Goal: Task Accomplishment & Management: Manage account settings

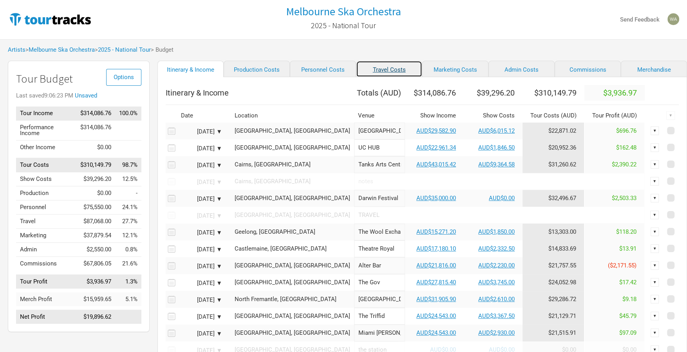
click at [385, 73] on link "Travel Costs" at bounding box center [389, 69] width 66 height 16
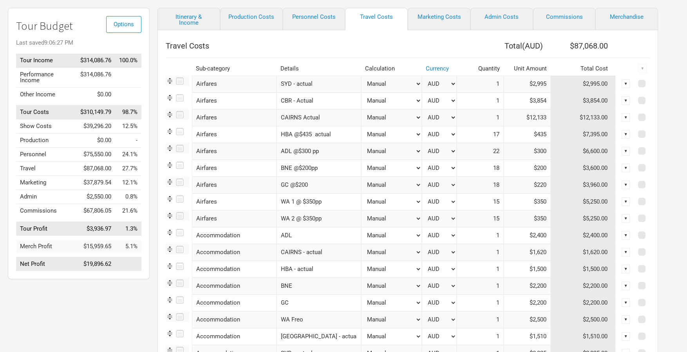
scroll to position [58, 0]
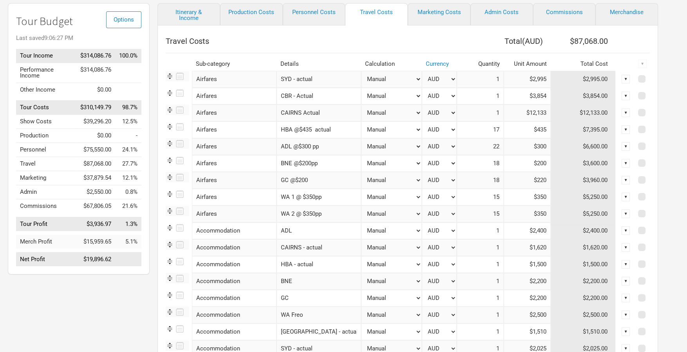
click at [625, 213] on div "▼" at bounding box center [626, 214] width 9 height 9
click at [598, 269] on link "Delete" at bounding box center [601, 267] width 48 height 6
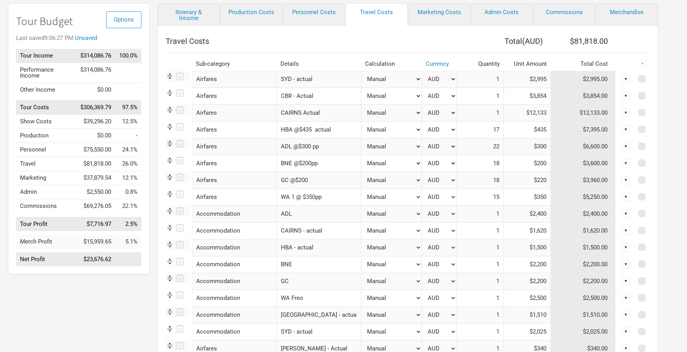
drag, startPoint x: 327, startPoint y: 196, endPoint x: 300, endPoint y: 197, distance: 27.0
click at [300, 197] on input "WA 1 @ $350pp" at bounding box center [319, 197] width 85 height 17
type input "WA - 50/50 split w ADL"
drag, startPoint x: 498, startPoint y: 198, endPoint x: 464, endPoint y: 196, distance: 34.1
click at [464, 196] on input "15" at bounding box center [480, 197] width 47 height 17
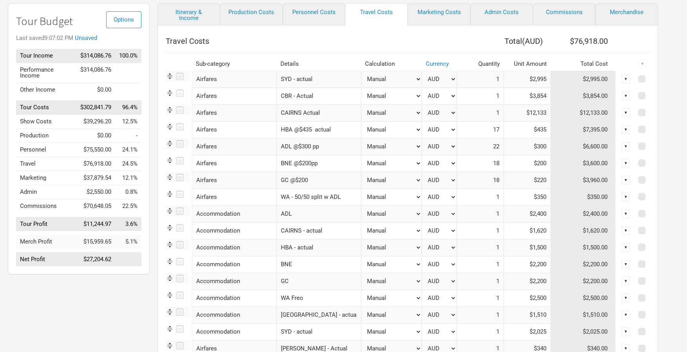
type input "1"
drag, startPoint x: 548, startPoint y: 196, endPoint x: 514, endPoint y: 197, distance: 33.3
click at [514, 197] on tr "Airfares 1 selection WA - 50/50 split w ADL Manual # of Shows # of Show Days # …" at bounding box center [408, 197] width 484 height 17
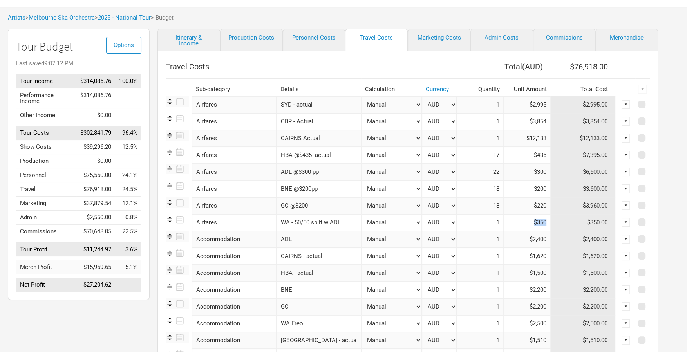
scroll to position [34, 0]
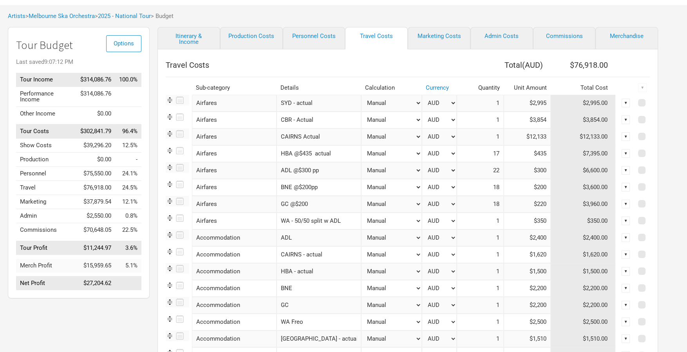
drag, startPoint x: 527, startPoint y: 231, endPoint x: 534, endPoint y: 226, distance: 8.6
drag, startPoint x: 544, startPoint y: 219, endPoint x: 524, endPoint y: 219, distance: 20.0
click at [524, 219] on input "$350" at bounding box center [527, 221] width 47 height 17
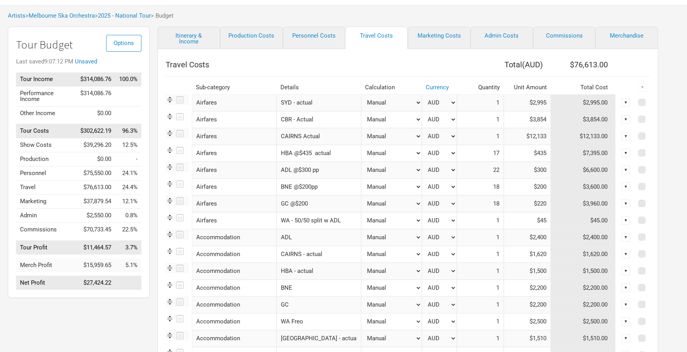
type input "$4"
type input "$8,055"
click at [319, 173] on input "ADL @$300 pp" at bounding box center [319, 170] width 85 height 17
drag, startPoint x: 323, startPoint y: 172, endPoint x: 298, endPoint y: 172, distance: 24.3
click at [291, 171] on input "ADL @$300 pp" at bounding box center [319, 170] width 85 height 17
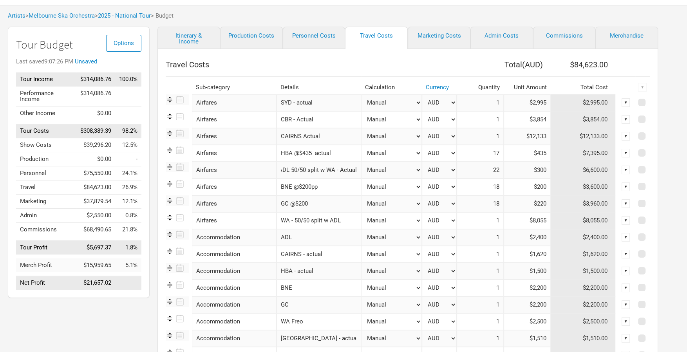
scroll to position [0, 6]
type input "ADL 50/50 split w WA - Actual"
click at [345, 224] on input "WA - 50/50 split w ADL" at bounding box center [319, 220] width 85 height 17
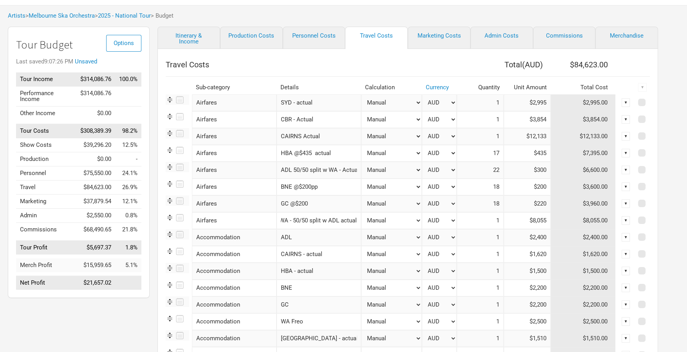
type input "WA - 50/50 split w ADL actual"
click at [497, 170] on input "22" at bounding box center [480, 170] width 47 height 17
drag, startPoint x: 482, startPoint y: 169, endPoint x: 474, endPoint y: 169, distance: 8.6
click at [474, 169] on input "22" at bounding box center [480, 170] width 47 height 17
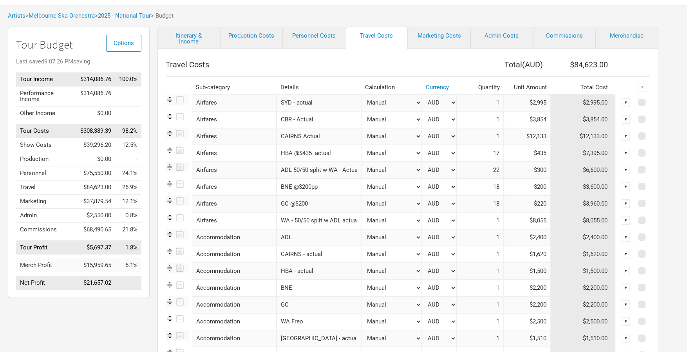
click at [504, 172] on input "$300" at bounding box center [527, 170] width 47 height 17
drag, startPoint x: 498, startPoint y: 169, endPoint x: 457, endPoint y: 169, distance: 40.3
click at [457, 169] on input "22" at bounding box center [480, 170] width 47 height 17
type input "1"
click at [526, 168] on input "$300" at bounding box center [527, 170] width 47 height 17
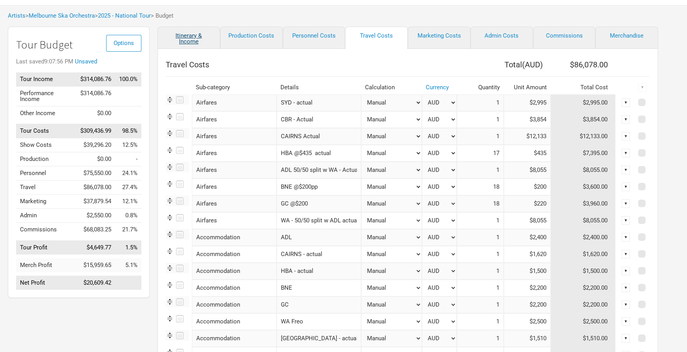
type input "$8,055"
click at [182, 33] on link "Itinerary & Income" at bounding box center [188, 38] width 63 height 22
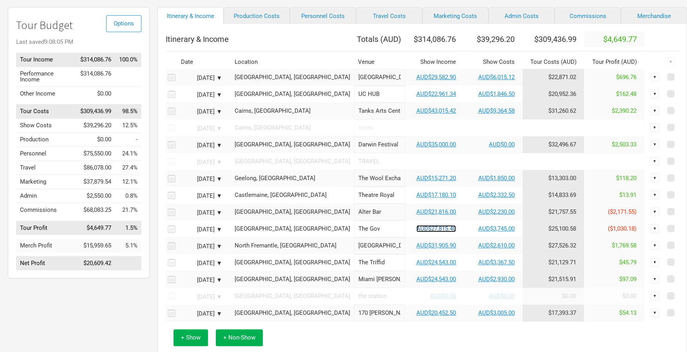
click at [413, 237] on td "AUD$27,815.40" at bounding box center [434, 229] width 59 height 17
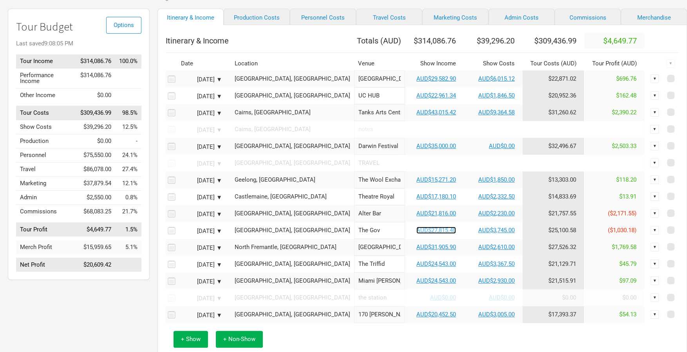
scroll to position [51, 0]
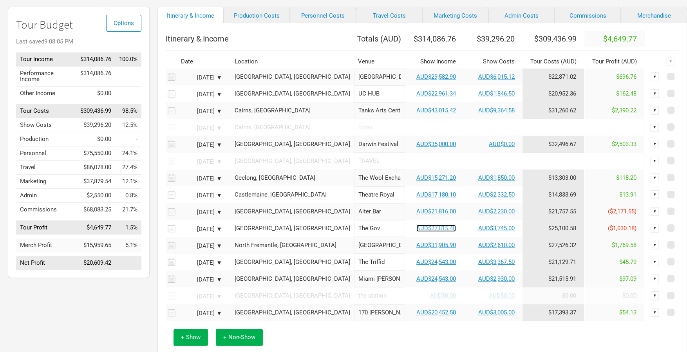
click at [416, 232] on link "AUD$27,815.40" at bounding box center [436, 228] width 40 height 7
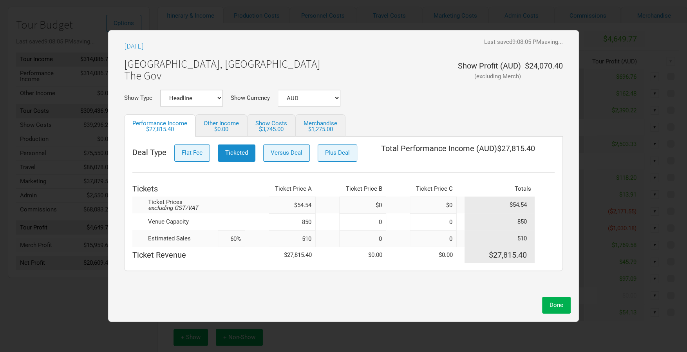
scroll to position [53, 0]
click at [314, 223] on input "850" at bounding box center [292, 221] width 47 height 17
drag, startPoint x: 312, startPoint y: 239, endPoint x: 284, endPoint y: 239, distance: 27.8
click at [284, 239] on input "510" at bounding box center [292, 238] width 47 height 17
type input "5"
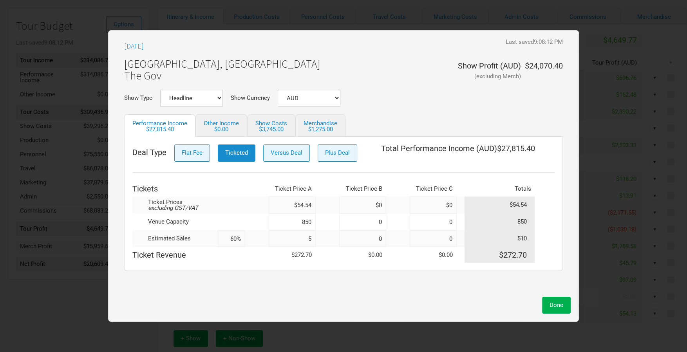
type input "1%"
type input "58"
type input "7%"
type input "580"
type input "68%"
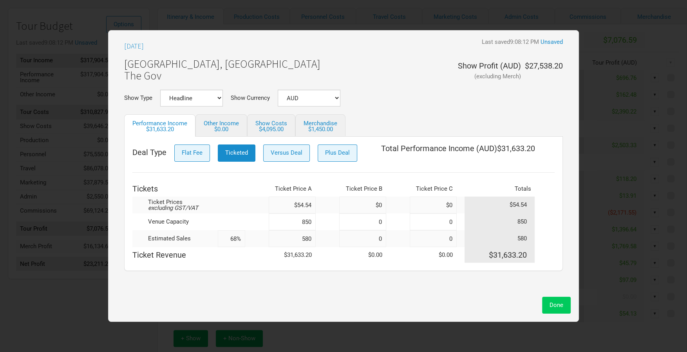
type input "580"
click at [550, 303] on span "Done" at bounding box center [557, 305] width 14 height 7
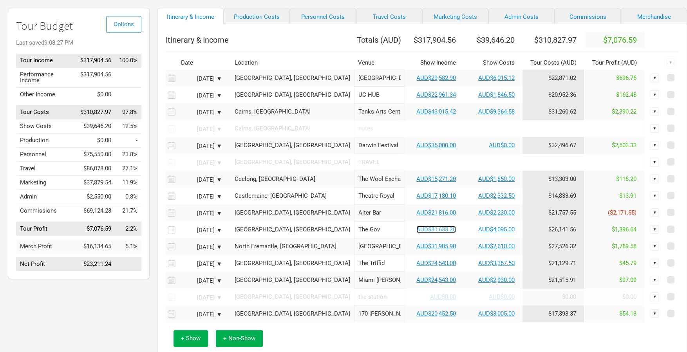
click at [418, 233] on link "AUD$31,633.20" at bounding box center [436, 229] width 40 height 7
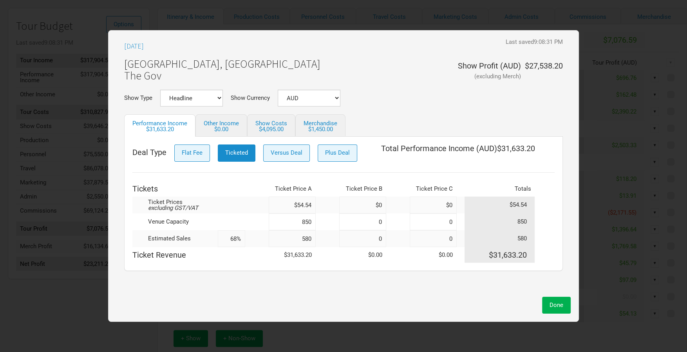
drag, startPoint x: 279, startPoint y: 239, endPoint x: 267, endPoint y: 239, distance: 11.8
click at [268, 239] on tr "Estimated Sales 68% 580 0 0 580" at bounding box center [343, 238] width 422 height 17
type input "550"
type input "65%"
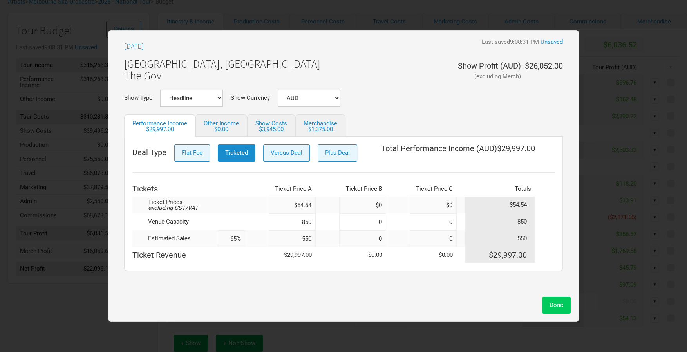
type input "550"
click at [555, 303] on span "Done" at bounding box center [557, 305] width 14 height 7
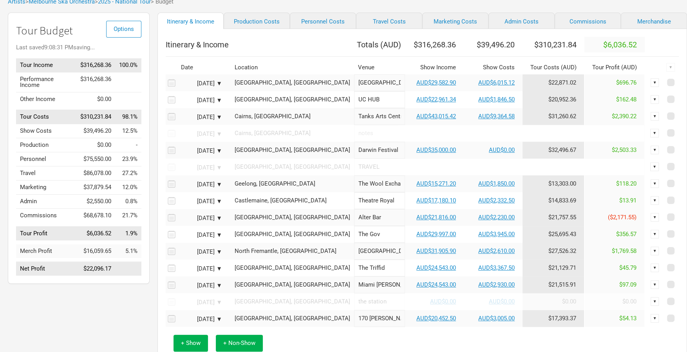
click at [412, 242] on td "AUD$29,997.00" at bounding box center [434, 234] width 59 height 17
click at [416, 238] on link "AUD$29,997.00" at bounding box center [436, 234] width 40 height 7
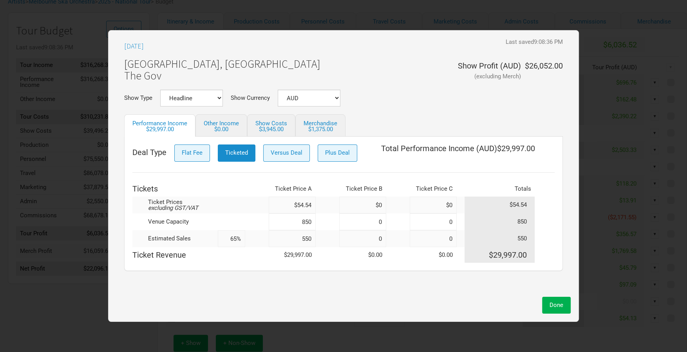
drag, startPoint x: 313, startPoint y: 239, endPoint x: 277, endPoint y: 239, distance: 35.6
click at [277, 239] on input "550" at bounding box center [292, 238] width 47 height 17
type input "530"
type input "62%"
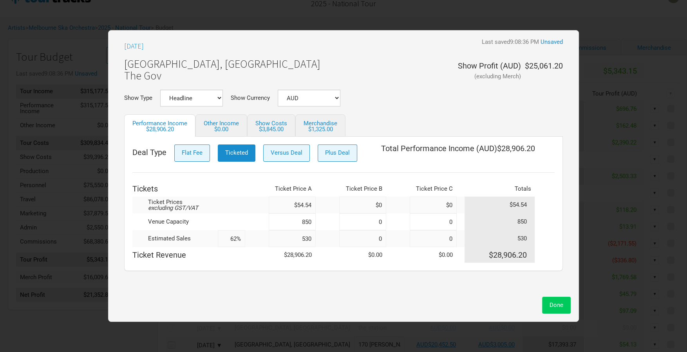
type input "530"
click at [553, 303] on span "Done" at bounding box center [557, 305] width 14 height 7
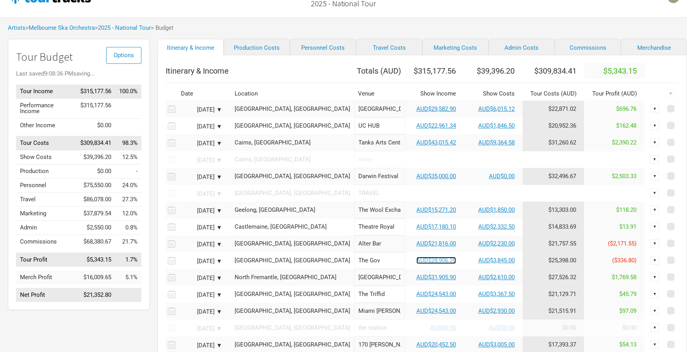
click at [416, 264] on link "AUD$28,906.20" at bounding box center [436, 260] width 40 height 7
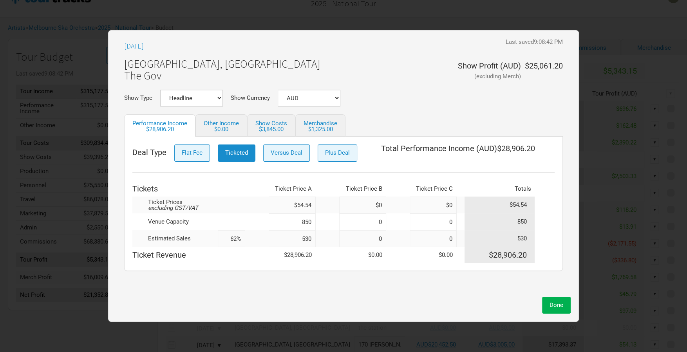
drag, startPoint x: 310, startPoint y: 238, endPoint x: 242, endPoint y: 235, distance: 67.8
click at [245, 236] on tr "Estimated Sales 62% 530 0 0 530" at bounding box center [343, 238] width 422 height 17
type input "540"
type input "64%"
type input "540"
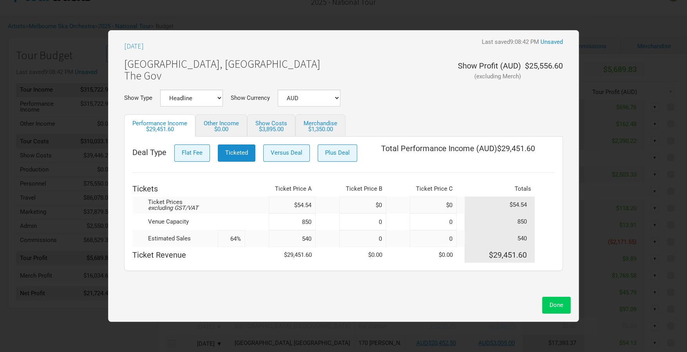
click at [558, 304] on span "Done" at bounding box center [557, 305] width 14 height 7
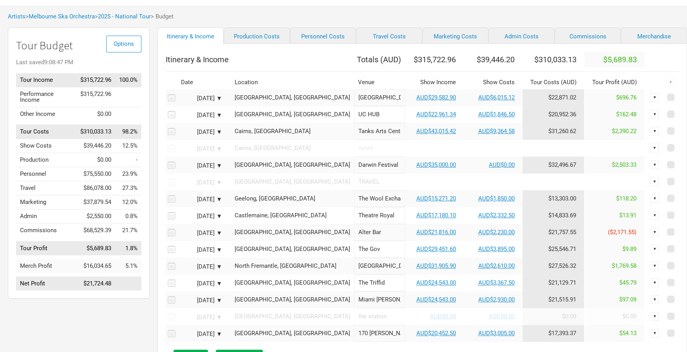
scroll to position [35, 0]
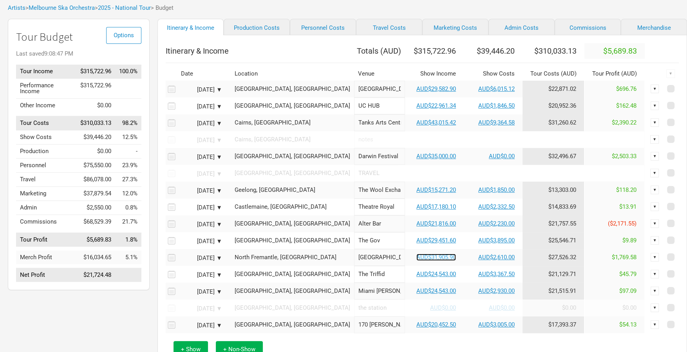
click at [416, 261] on link "AUD$31,905.90" at bounding box center [436, 257] width 40 height 7
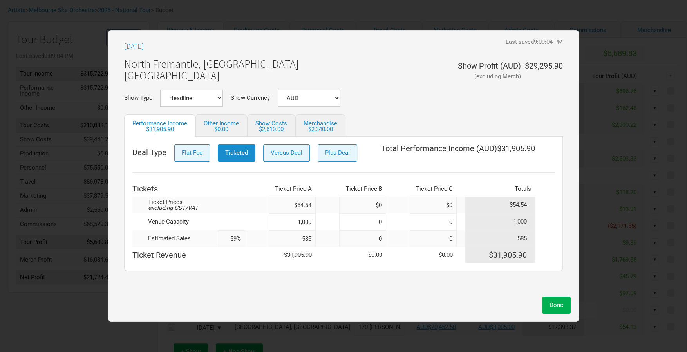
drag, startPoint x: 313, startPoint y: 238, endPoint x: 269, endPoint y: 237, distance: 44.3
click at [270, 237] on input "585" at bounding box center [292, 238] width 47 height 17
type input "55"
type input "6%"
type input "550"
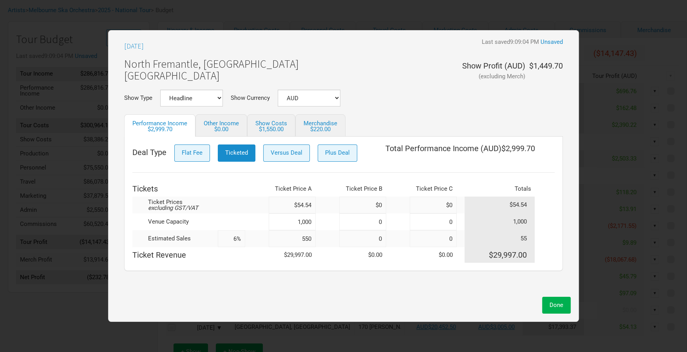
type input "55%"
type input "550"
click at [555, 304] on span "Done" at bounding box center [557, 305] width 14 height 7
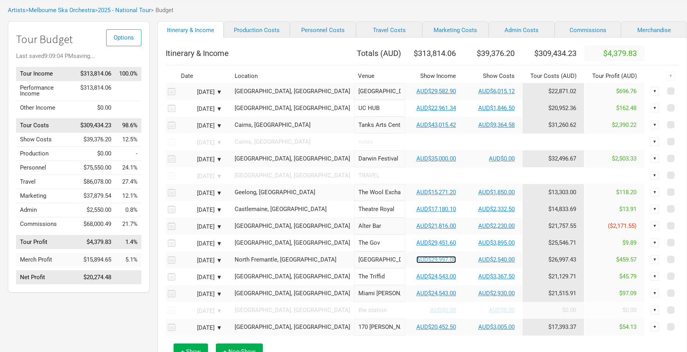
click at [417, 263] on link "AUD$29,997.00" at bounding box center [436, 259] width 40 height 7
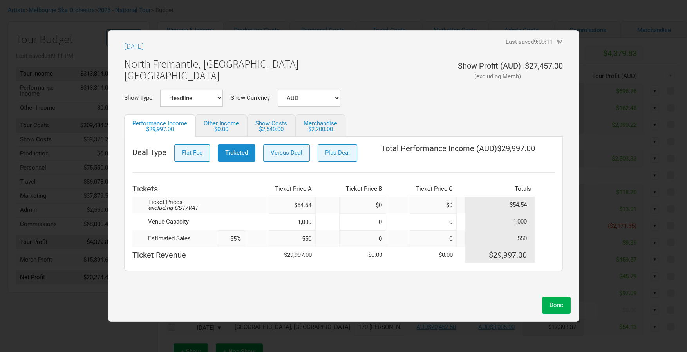
drag, startPoint x: 312, startPoint y: 240, endPoint x: 270, endPoint y: 237, distance: 42.4
click at [270, 237] on input "550" at bounding box center [292, 238] width 47 height 17
type input "5"
type input "1%"
type input "530"
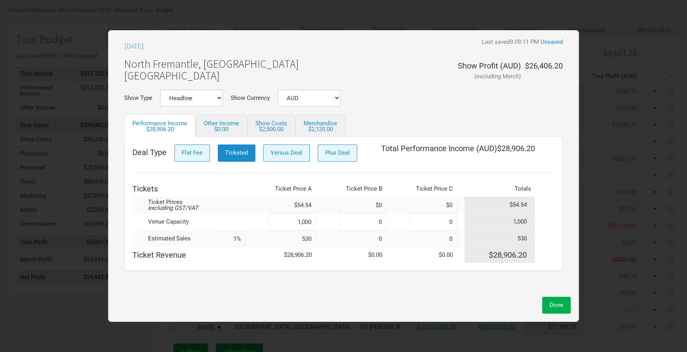
type input "53%"
type input "530"
click at [561, 307] on span "Done" at bounding box center [557, 305] width 14 height 7
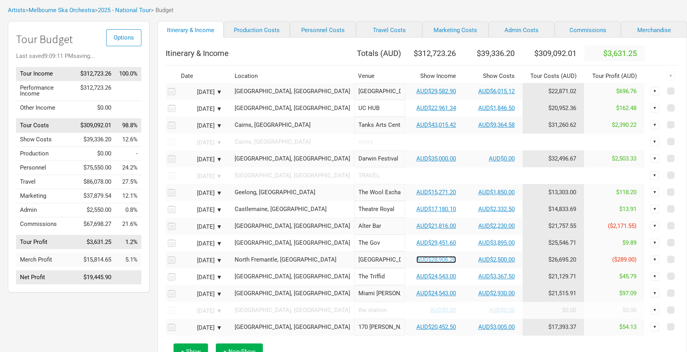
click at [416, 263] on link "AUD$28,906.20" at bounding box center [436, 259] width 40 height 7
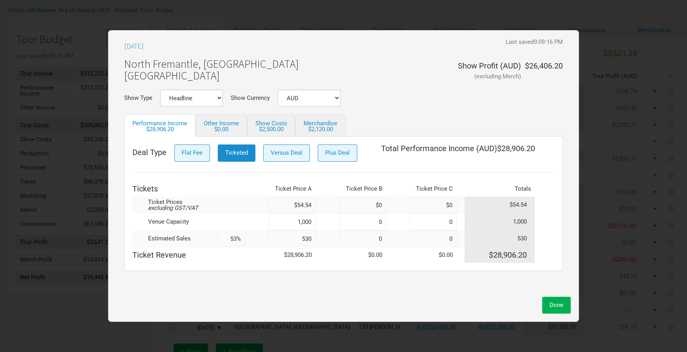
drag, startPoint x: 313, startPoint y: 240, endPoint x: 286, endPoint y: 239, distance: 26.6
click at [286, 239] on input "530" at bounding box center [292, 238] width 47 height 17
type input "540"
type input "54%"
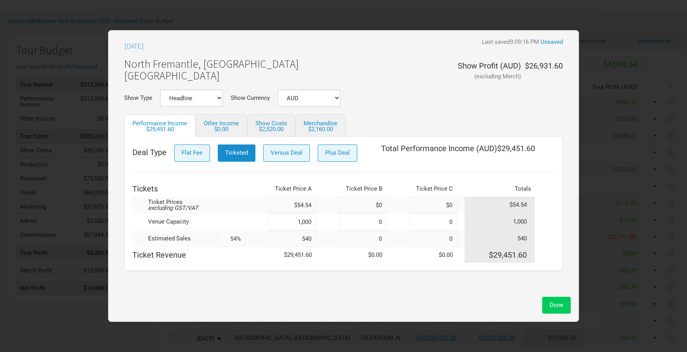
type input "540"
click at [546, 308] on button "Done" at bounding box center [556, 305] width 29 height 17
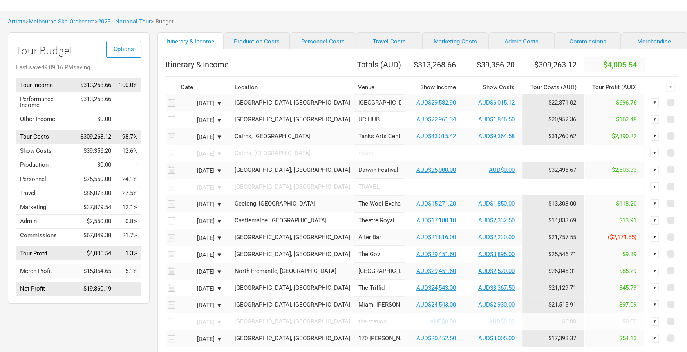
scroll to position [26, 0]
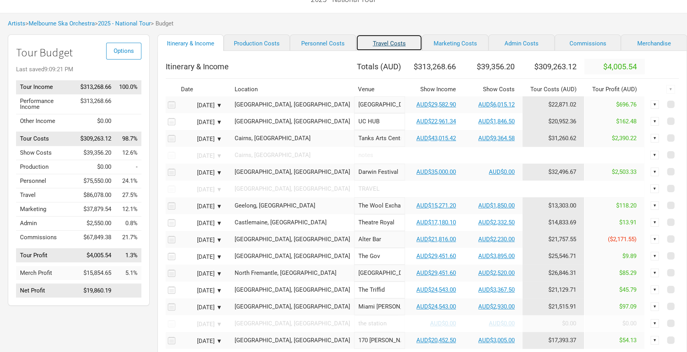
click at [369, 45] on link "Travel Costs" at bounding box center [389, 42] width 66 height 16
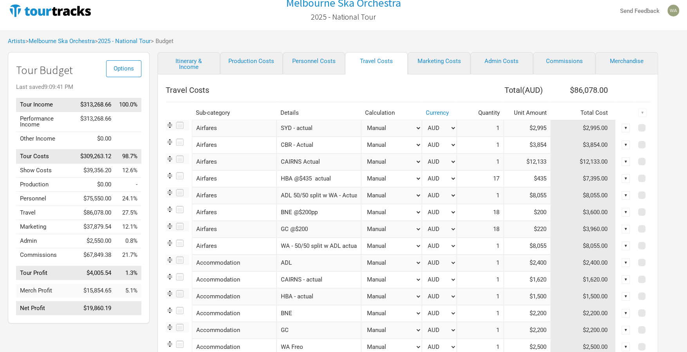
scroll to position [8, 0]
click at [325, 213] on input "BNE @$200pp" at bounding box center [319, 213] width 85 height 17
drag, startPoint x: 325, startPoint y: 213, endPoint x: 292, endPoint y: 213, distance: 32.9
click at [292, 213] on input "BNE @$200pp" at bounding box center [319, 213] width 85 height 17
type input "BNE - Actual"
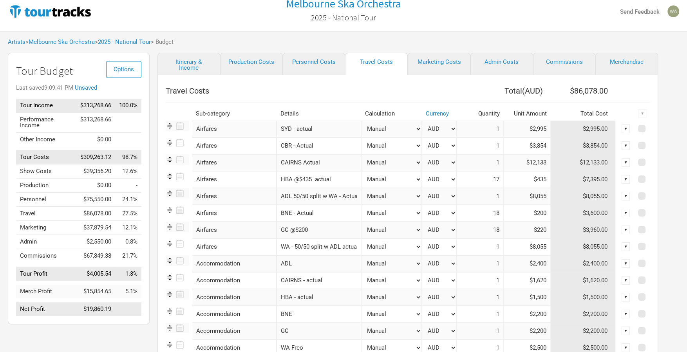
drag, startPoint x: 325, startPoint y: 234, endPoint x: 288, endPoint y: 230, distance: 37.0
click at [288, 230] on input "GC @$200" at bounding box center [319, 230] width 85 height 17
type input "GC - actual"
drag, startPoint x: 485, startPoint y: 212, endPoint x: 501, endPoint y: 213, distance: 16.1
click at [486, 213] on input "18" at bounding box center [480, 213] width 47 height 17
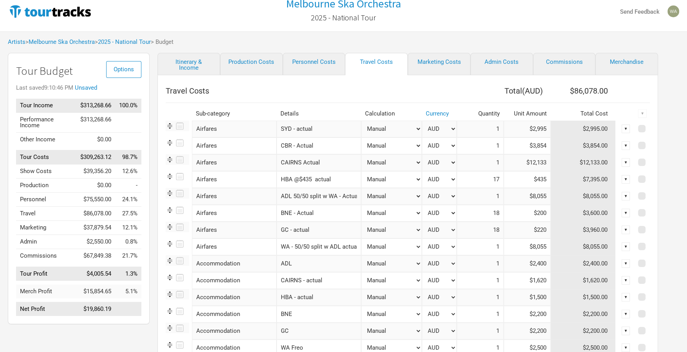
drag, startPoint x: 501, startPoint y: 213, endPoint x: 474, endPoint y: 212, distance: 26.3
click at [474, 212] on tr "Airfares 1 selection BNE - Actual Manual # of Shows # of Show Days # of Non-Sho…" at bounding box center [408, 213] width 484 height 17
drag, startPoint x: 502, startPoint y: 214, endPoint x: 486, endPoint y: 213, distance: 15.7
click at [486, 213] on tr "Airfares 1 selection BNE - Actual Manual # of Shows # of Show Days # of Non-Sho…" at bounding box center [408, 213] width 484 height 17
click at [497, 213] on input "18" at bounding box center [480, 213] width 47 height 17
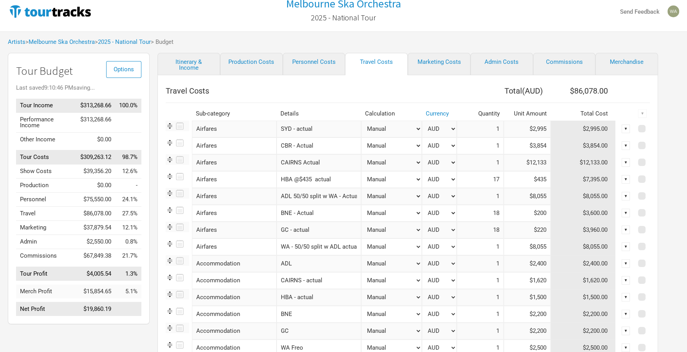
drag, startPoint x: 497, startPoint y: 213, endPoint x: 466, endPoint y: 213, distance: 31.3
click at [466, 213] on input "18" at bounding box center [480, 213] width 47 height 17
type input "1"
drag, startPoint x: 492, startPoint y: 230, endPoint x: 481, endPoint y: 230, distance: 11.0
click at [481, 230] on input "18" at bounding box center [480, 230] width 47 height 17
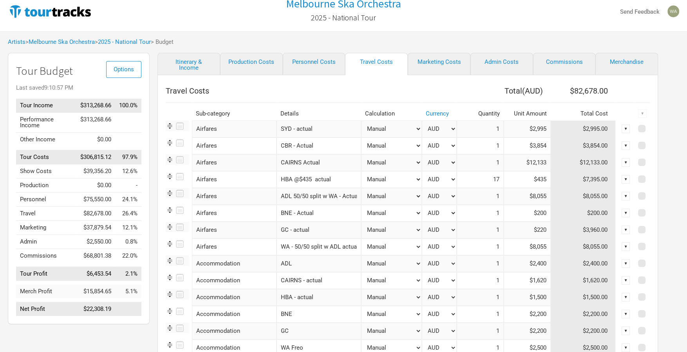
type input "1"
click at [537, 211] on input "$200" at bounding box center [527, 213] width 47 height 17
drag, startPoint x: 542, startPoint y: 212, endPoint x: 513, endPoint y: 212, distance: 29.4
click at [513, 212] on input "$200" at bounding box center [527, 213] width 47 height 17
type input "$4,745"
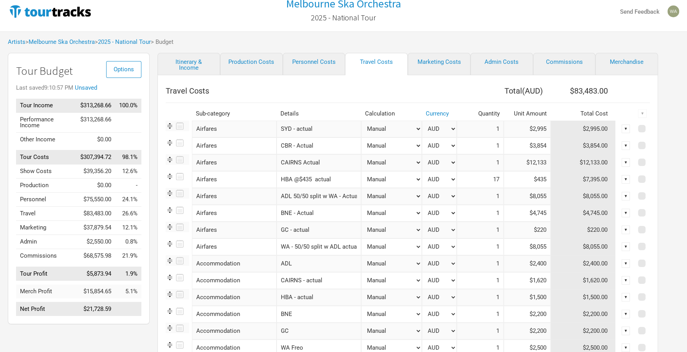
click at [514, 231] on input "$220" at bounding box center [527, 230] width 47 height 17
drag, startPoint x: 542, startPoint y: 230, endPoint x: 509, endPoint y: 231, distance: 33.3
click at [509, 231] on input "$220" at bounding box center [527, 230] width 47 height 17
type input "$4,745"
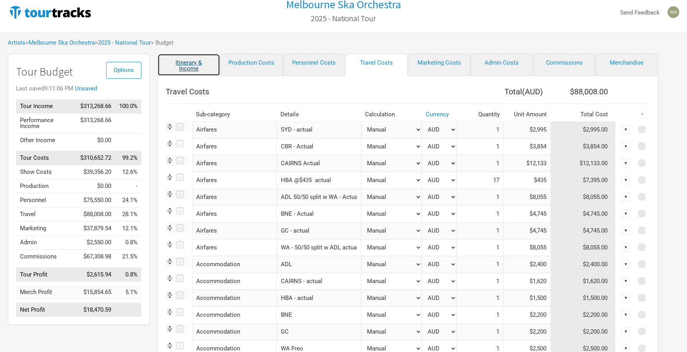
click at [191, 63] on link "Itinerary & Income" at bounding box center [188, 65] width 63 height 22
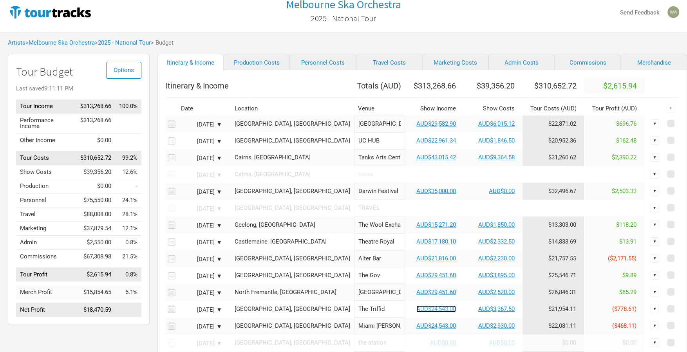
click at [416, 313] on link "AUD$24,543.00" at bounding box center [436, 309] width 40 height 7
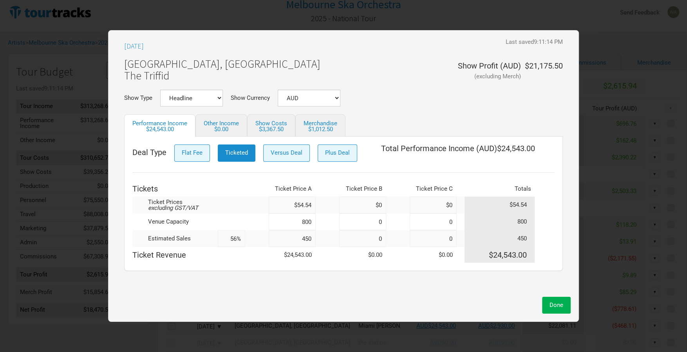
drag, startPoint x: 313, startPoint y: 237, endPoint x: 299, endPoint y: 237, distance: 14.1
click at [299, 237] on input "450" at bounding box center [292, 238] width 47 height 17
type input "4"
type input "1%"
type input "470"
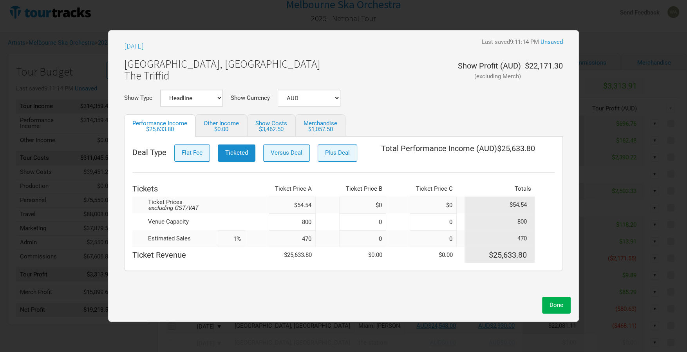
type input "59%"
type input "470"
click at [555, 305] on span "Done" at bounding box center [557, 305] width 14 height 7
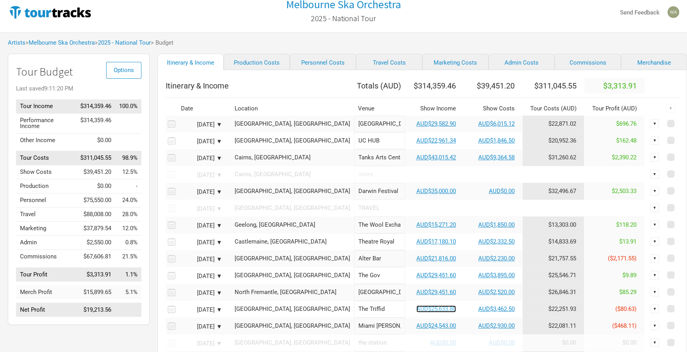
click at [416, 313] on link "AUD$25,633.80" at bounding box center [436, 309] width 40 height 7
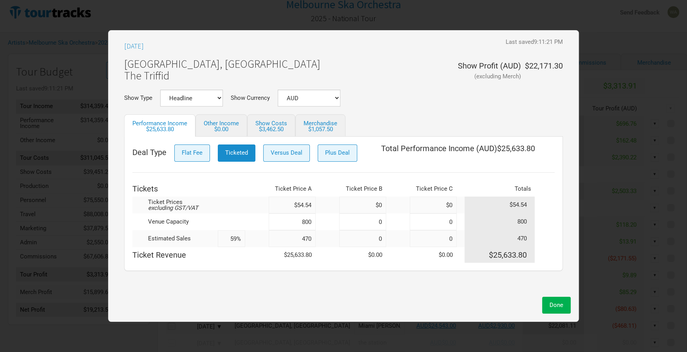
click at [313, 240] on input "470" at bounding box center [292, 238] width 47 height 17
type input "47"
type input "6%"
type input "475"
type input "59%"
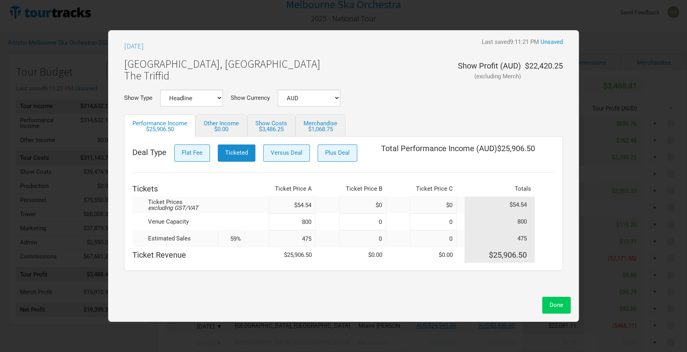
type input "475"
click at [558, 307] on span "Done" at bounding box center [557, 305] width 14 height 7
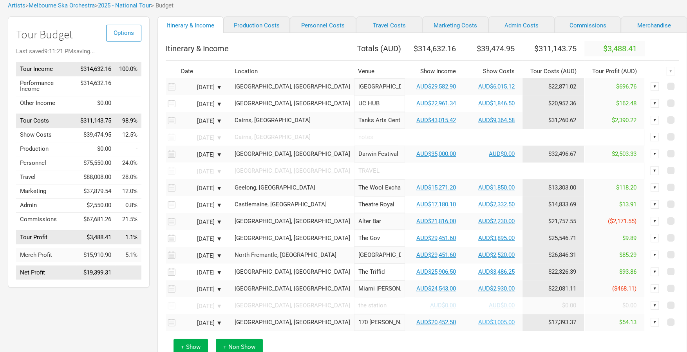
scroll to position [63, 0]
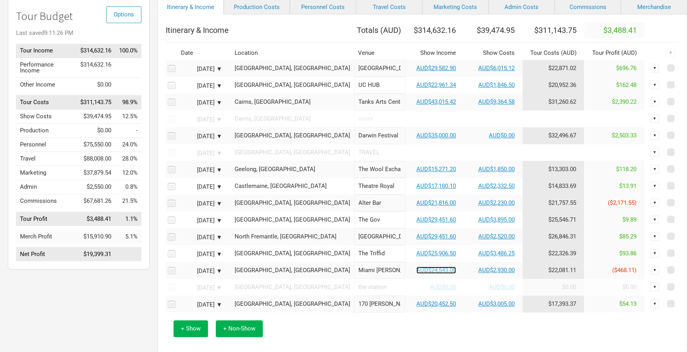
click at [416, 274] on link "AUD$24,543.00" at bounding box center [436, 270] width 40 height 7
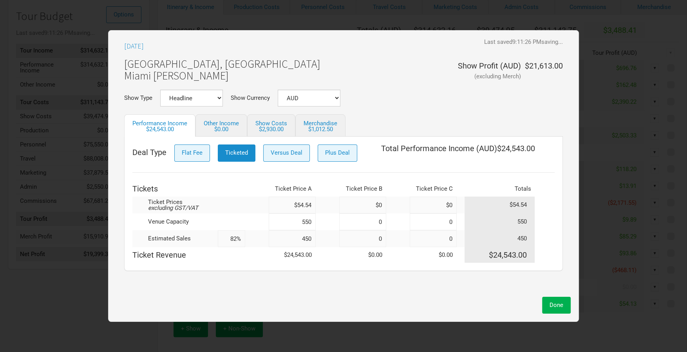
drag, startPoint x: 312, startPoint y: 235, endPoint x: 255, endPoint y: 232, distance: 57.7
click at [255, 232] on tr "Estimated Sales 82% 450 0 0 450" at bounding box center [343, 238] width 422 height 17
type input "475"
type input "86%"
type input "475"
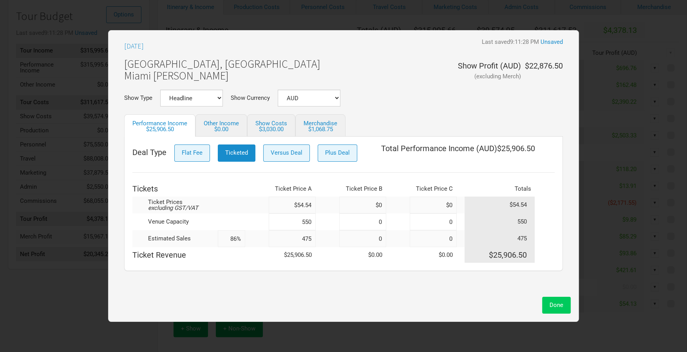
click at [559, 307] on span "Done" at bounding box center [557, 305] width 14 height 7
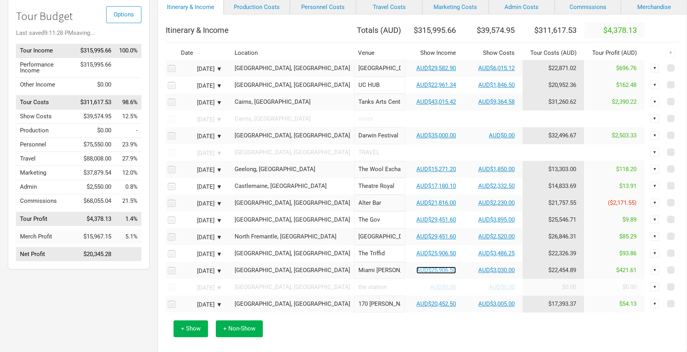
click at [416, 274] on link "AUD$25,906.50" at bounding box center [436, 270] width 40 height 7
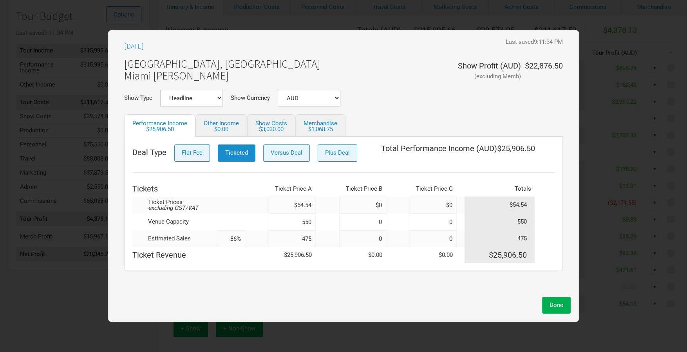
click at [313, 237] on input "475" at bounding box center [292, 238] width 47 height 17
type input "470"
type input "85%"
type input "470"
click at [548, 295] on div "Done" at bounding box center [343, 303] width 454 height 21
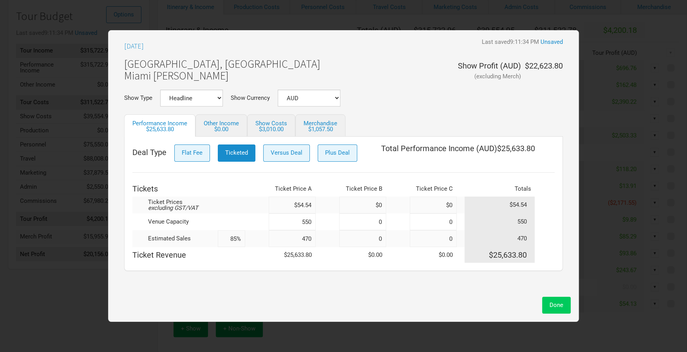
click at [567, 307] on button "Done" at bounding box center [556, 305] width 29 height 17
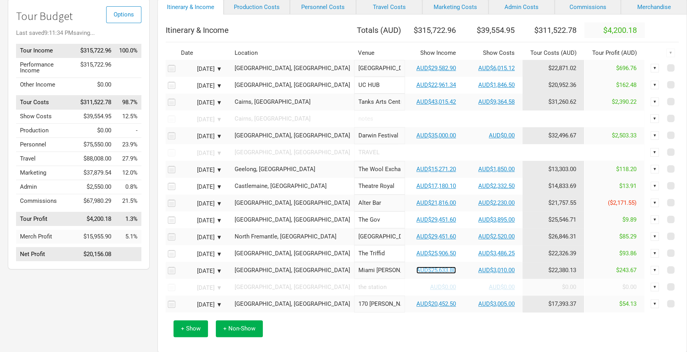
click at [421, 274] on link "AUD$25,633.80" at bounding box center [436, 270] width 40 height 7
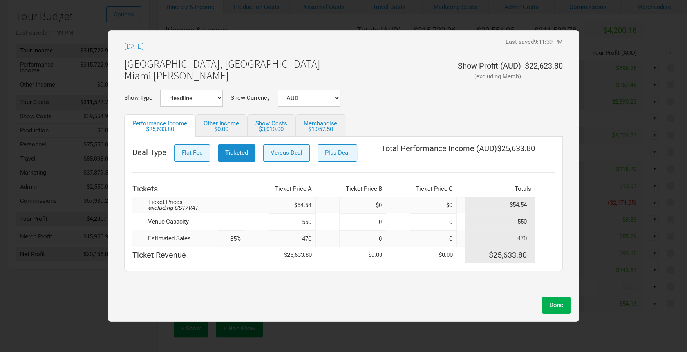
drag, startPoint x: 311, startPoint y: 236, endPoint x: 305, endPoint y: 236, distance: 5.5
click at [305, 236] on input "470" at bounding box center [292, 238] width 47 height 17
type input "46"
type input "8%"
type input "460"
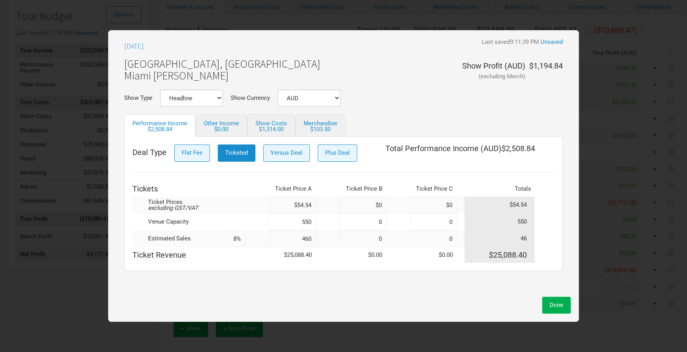
type input "84%"
type input "460"
click at [561, 307] on span "Done" at bounding box center [557, 305] width 14 height 7
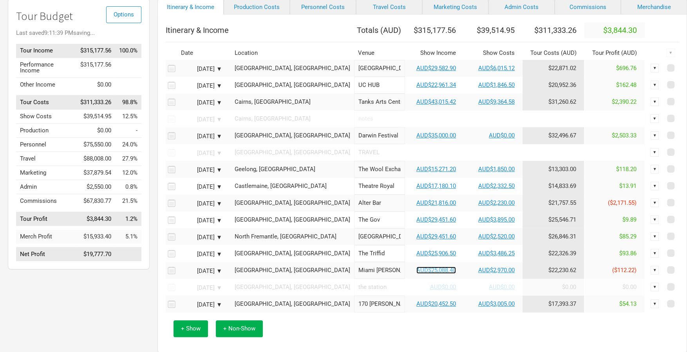
click at [418, 274] on link "AUD$25,088.40" at bounding box center [436, 270] width 40 height 7
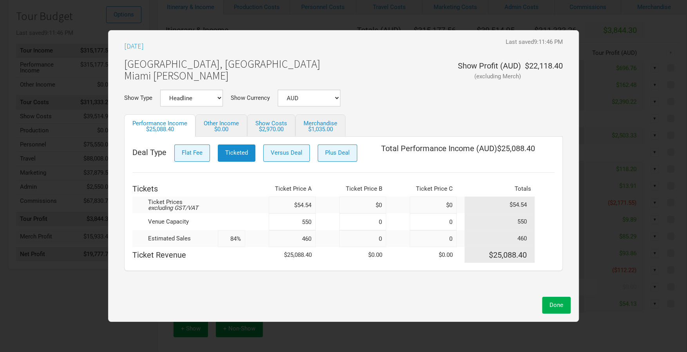
click at [312, 239] on input "460" at bounding box center [292, 238] width 47 height 17
type input "465"
type input "85%"
type input "465"
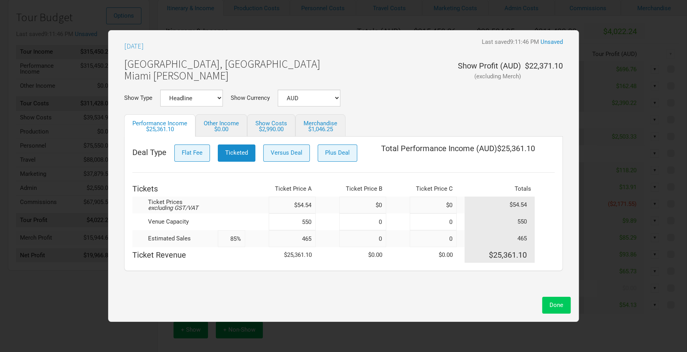
click at [551, 303] on span "Done" at bounding box center [557, 305] width 14 height 7
